Goal: Consume media (video, audio)

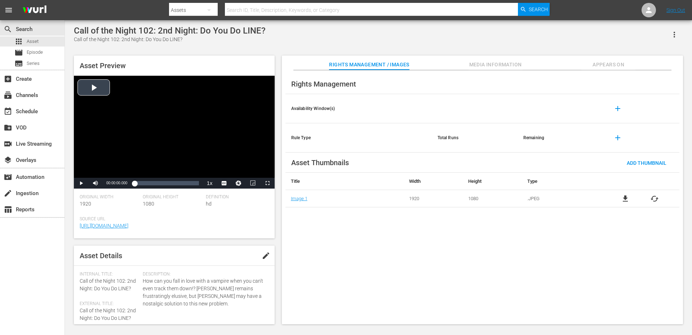
click at [80, 86] on div "Video Player" at bounding box center [174, 127] width 201 height 102
click at [151, 130] on div "Video Player" at bounding box center [174, 127] width 201 height 102
click at [135, 126] on div "Video Player" at bounding box center [174, 127] width 201 height 102
click at [149, 181] on div "Loaded : 4.35% 00:05:17.260 00:00:14.441" at bounding box center [166, 183] width 64 height 7
click at [224, 183] on span "Video Player" at bounding box center [224, 183] width 0 height 0
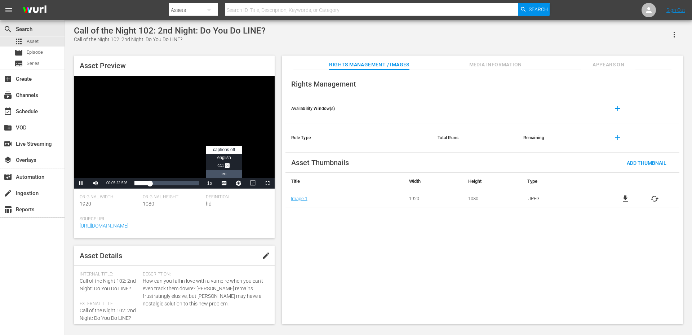
click at [223, 174] on span "en" at bounding box center [224, 173] width 5 height 5
click at [169, 182] on div "00:12:11.009" at bounding box center [169, 183] width 0 height 7
click at [200, 121] on div "Video Player" at bounding box center [174, 127] width 201 height 102
click at [220, 167] on span "CC1 Captions" at bounding box center [223, 165] width 13 height 5
click at [81, 183] on span "Video Player" at bounding box center [81, 183] width 0 height 0
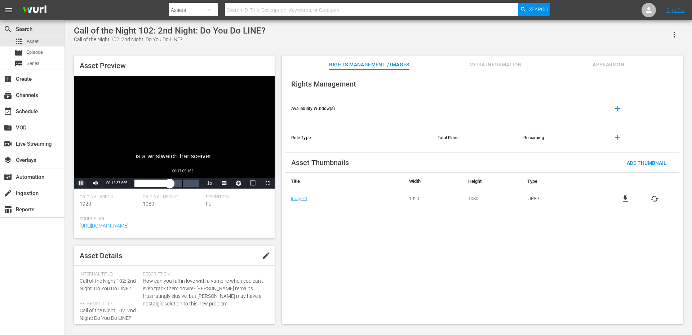
click at [182, 183] on div "Loaded : 59.73% 00:17:09.162 00:12:37.736" at bounding box center [166, 183] width 64 height 7
click at [186, 125] on div "Video Player" at bounding box center [174, 127] width 201 height 102
drag, startPoint x: 184, startPoint y: 187, endPoint x: 133, endPoint y: 187, distance: 51.5
click at [134, 187] on div "00:00:00.189" at bounding box center [134, 183] width 0 height 7
click at [81, 183] on span "Video Player" at bounding box center [81, 183] width 0 height 0
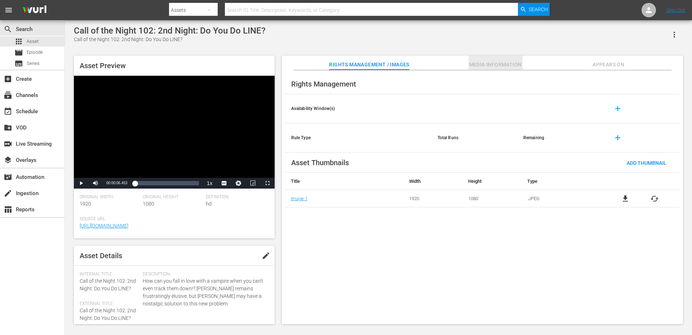
click at [501, 64] on span "Media Information" at bounding box center [496, 64] width 54 height 9
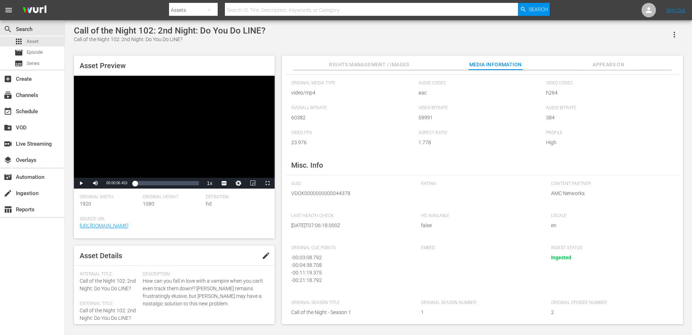
scroll to position [23, 0]
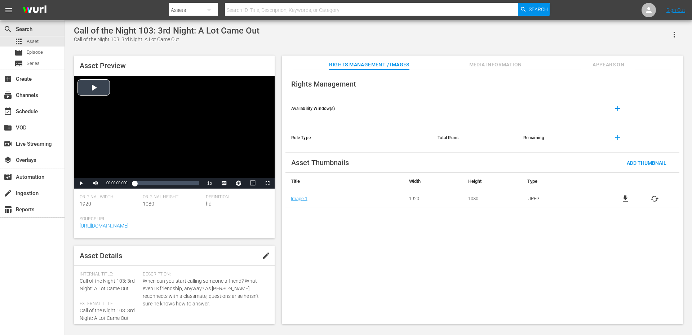
click at [91, 88] on div "Video Player" at bounding box center [174, 127] width 201 height 102
click at [93, 91] on div "Video Player" at bounding box center [174, 127] width 201 height 102
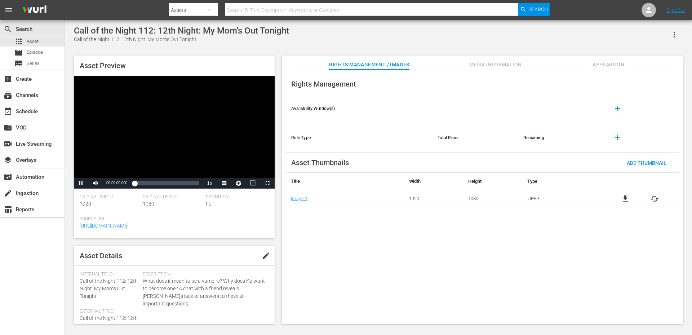
drag, startPoint x: 134, startPoint y: 186, endPoint x: 108, endPoint y: 186, distance: 26.3
click at [108, 186] on div "Pause Mute Current Time 00:00:00.000 / Duration 00:22:57.376 Loaded : 3.47% 00:…" at bounding box center [174, 183] width 201 height 11
click at [141, 121] on div "Video Player" at bounding box center [174, 127] width 201 height 102
drag, startPoint x: 136, startPoint y: 186, endPoint x: 112, endPoint y: 185, distance: 23.8
click at [112, 185] on div "Play Mute Current Time 00:00:00.835 / Duration 00:22:57.376 Loaded : 3.47% 00:0…" at bounding box center [174, 183] width 201 height 11
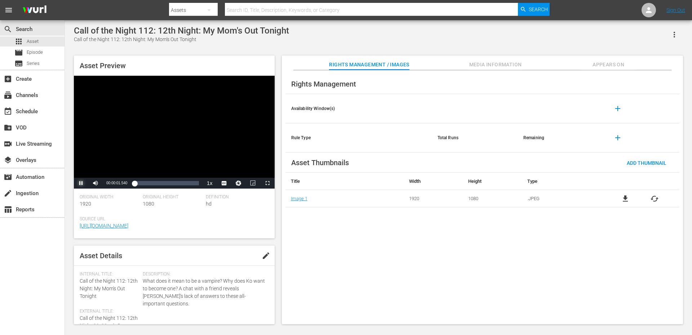
click at [81, 183] on span "Video Player" at bounding box center [81, 183] width 0 height 0
drag, startPoint x: 134, startPoint y: 181, endPoint x: 114, endPoint y: 181, distance: 20.2
click at [114, 181] on div "Play Mute Current Time 00:00:01.957 / Duration 00:22:57.376 Loaded : 3.47% 00:0…" at bounding box center [174, 183] width 201 height 11
click at [178, 43] on div "Call of the Night 112: 12th Night: My Mom's Out Tonight" at bounding box center [181, 40] width 215 height 8
click at [190, 128] on div "Video Player" at bounding box center [174, 127] width 201 height 102
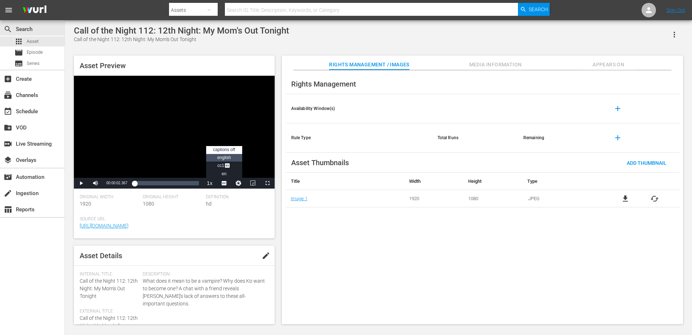
click at [219, 159] on span "english" at bounding box center [224, 157] width 14 height 5
drag, startPoint x: 134, startPoint y: 183, endPoint x: 112, endPoint y: 182, distance: 22.0
click at [112, 182] on div "Pause Mute Current Time 00:00:01.527 / Duration 00:22:57.376 Loaded : 3.47% 00:…" at bounding box center [174, 183] width 201 height 11
click at [202, 123] on div "Video Player" at bounding box center [174, 127] width 201 height 102
click at [24, 247] on div "search Search apps Asset movie Episode subtitles Series add_box Create subscrip…" at bounding box center [32, 187] width 65 height 335
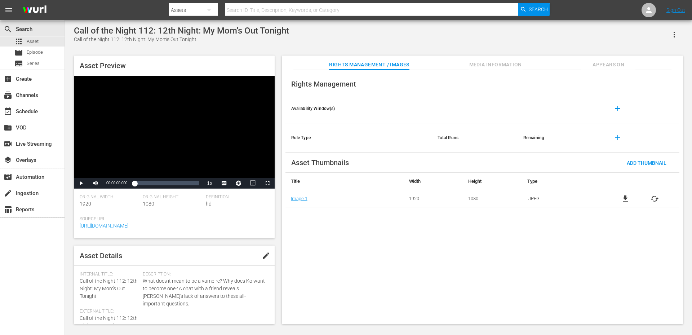
click at [186, 101] on div "Video Player" at bounding box center [174, 127] width 201 height 102
drag, startPoint x: 136, startPoint y: 183, endPoint x: 112, endPoint y: 185, distance: 24.2
click at [112, 185] on div "Play Mute Current Time 00:00:18.386 / Duration 00:22:57.376 Loaded : 5.22% 00:0…" at bounding box center [174, 183] width 201 height 11
click at [101, 110] on div "Video Player" at bounding box center [174, 127] width 201 height 102
drag, startPoint x: 133, startPoint y: 183, endPoint x: 106, endPoint y: 183, distance: 27.8
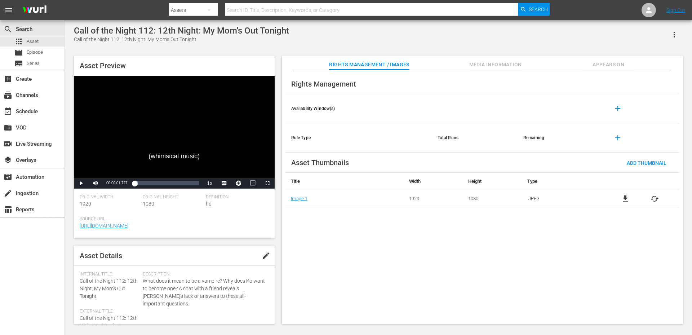
click at [106, 183] on div "Play Mute Current Time 00:00:01.727 / Duration 00:22:57.376 Loaded : 5.22% 00:0…" at bounding box center [174, 183] width 201 height 11
click at [116, 140] on div "Video Player" at bounding box center [174, 127] width 201 height 102
click at [662, 304] on div "Rights Management Availability Window(s) add Rule Type Total Runs Remaining add…" at bounding box center [482, 197] width 401 height 254
click at [165, 112] on div "Video Player" at bounding box center [174, 127] width 201 height 102
click at [102, 120] on div "Video Player" at bounding box center [174, 127] width 201 height 102
